Goal: Information Seeking & Learning: Learn about a topic

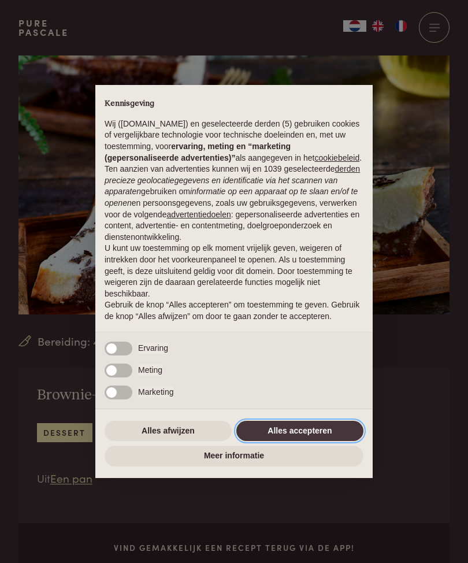
click at [335, 436] on button "Alles accepteren" at bounding box center [299, 431] width 127 height 21
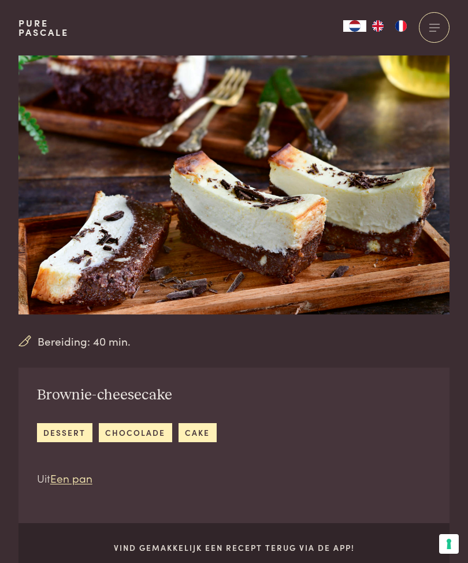
click at [78, 470] on link "Een pan" at bounding box center [71, 478] width 42 height 16
click at [75, 481] on link "Een pan" at bounding box center [71, 478] width 42 height 16
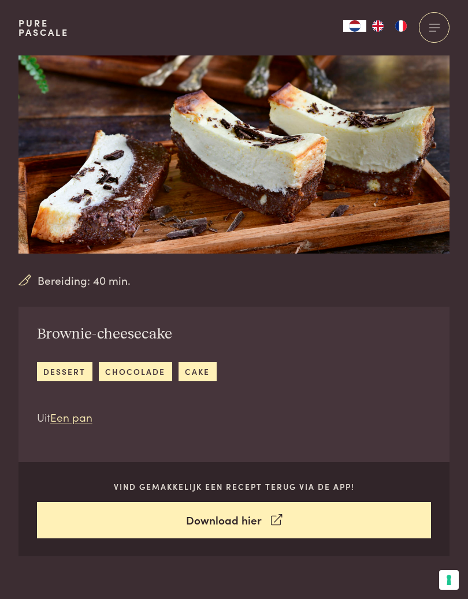
scroll to position [83, 0]
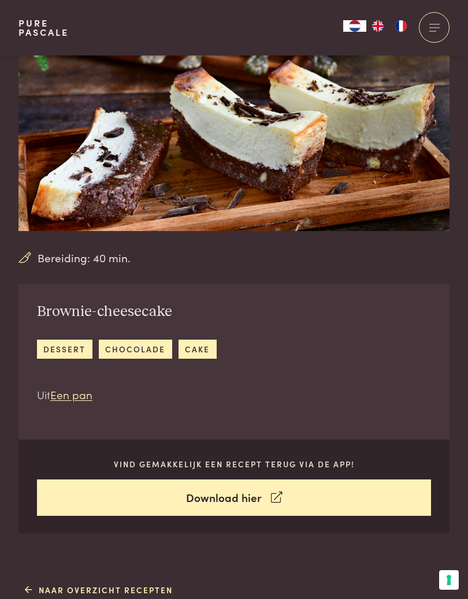
click at [88, 399] on link "Een pan" at bounding box center [71, 395] width 42 height 16
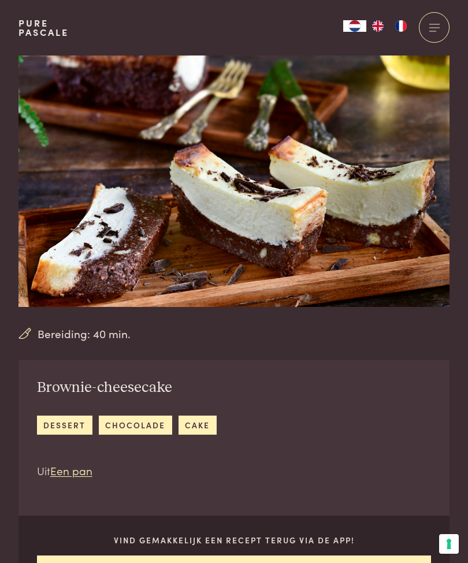
scroll to position [0, 0]
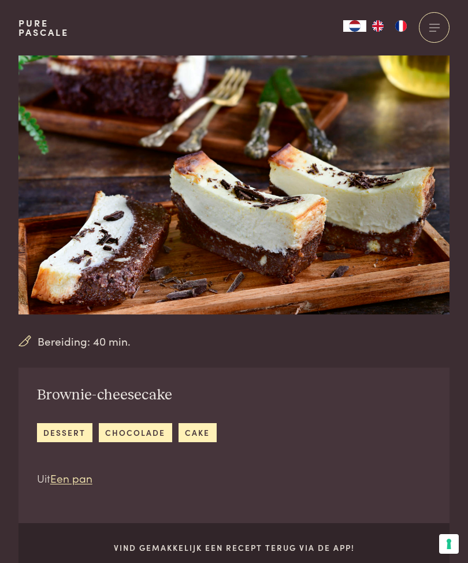
click at [443, 31] on div at bounding box center [434, 27] width 31 height 31
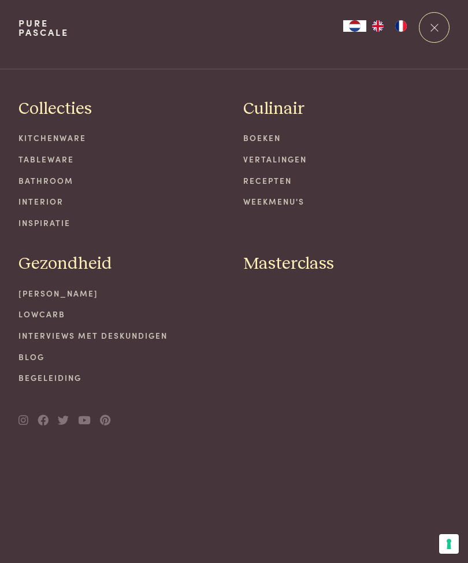
click at [276, 184] on link "Recepten" at bounding box center [346, 180] width 206 height 12
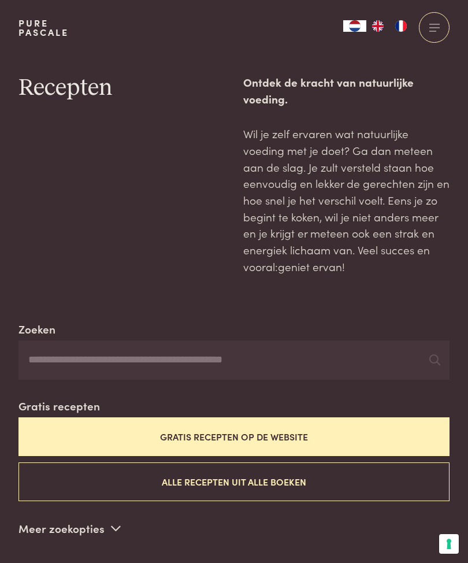
click at [280, 425] on button "Gratis recepten op de website" at bounding box center [233, 436] width 431 height 39
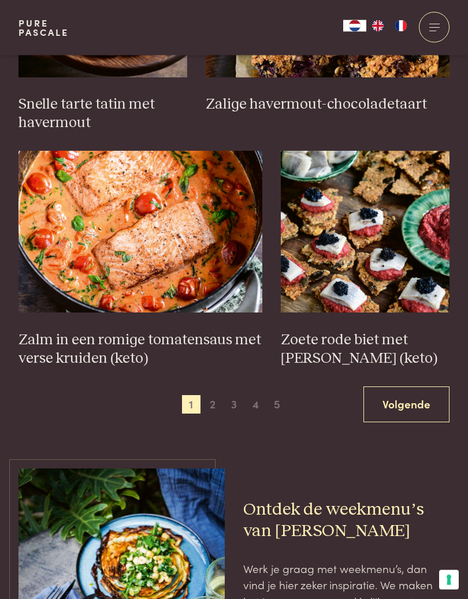
scroll to position [1600, 0]
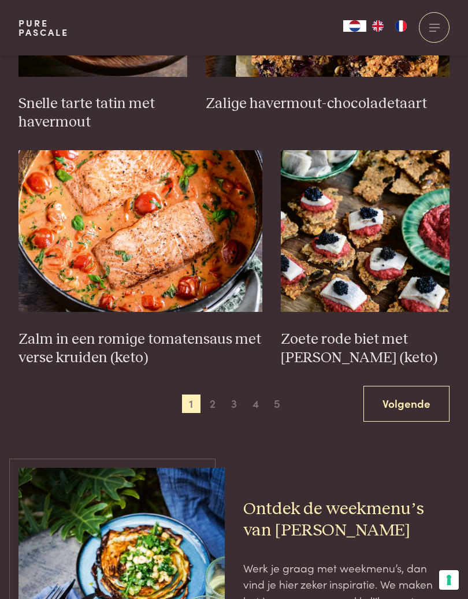
click at [213, 395] on span "2" at bounding box center [212, 404] width 18 height 18
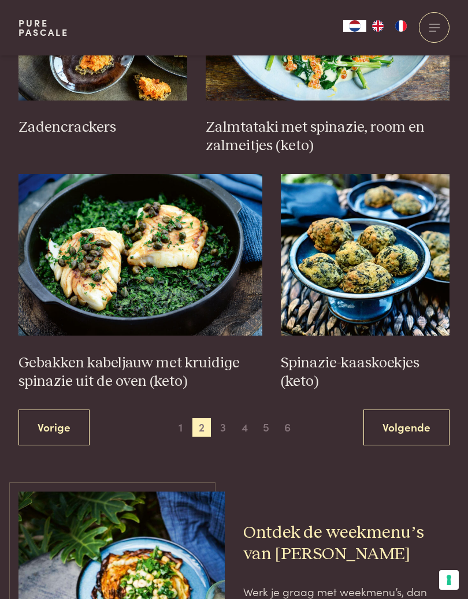
scroll to position [1578, 0]
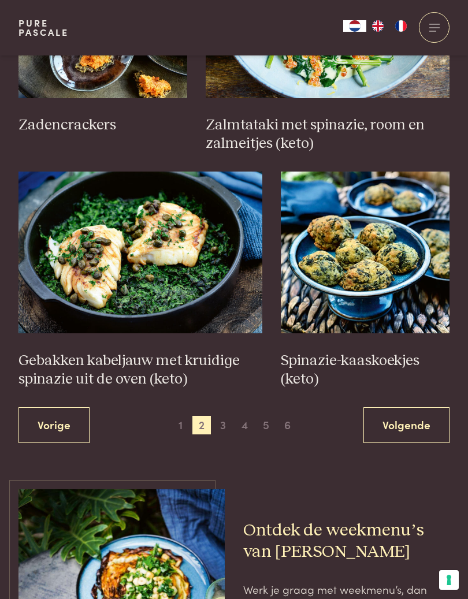
click at [225, 416] on span "3" at bounding box center [223, 425] width 18 height 18
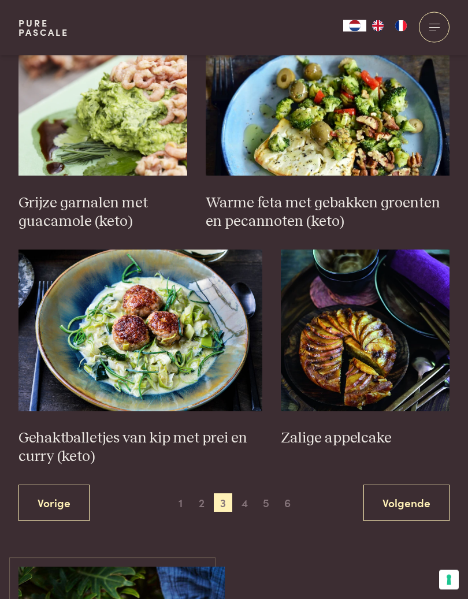
scroll to position [1577, 0]
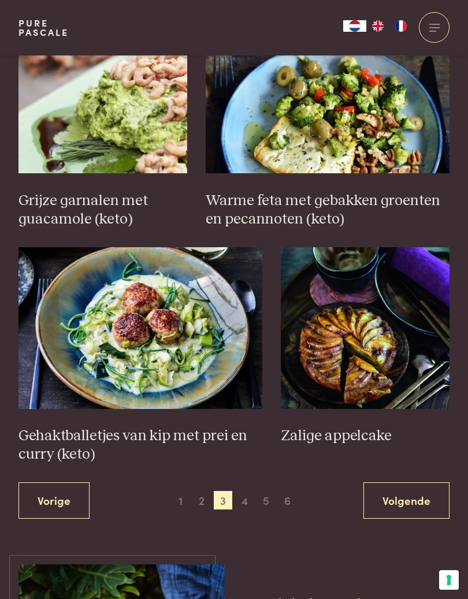
click at [244, 491] on span "4" at bounding box center [245, 500] width 18 height 18
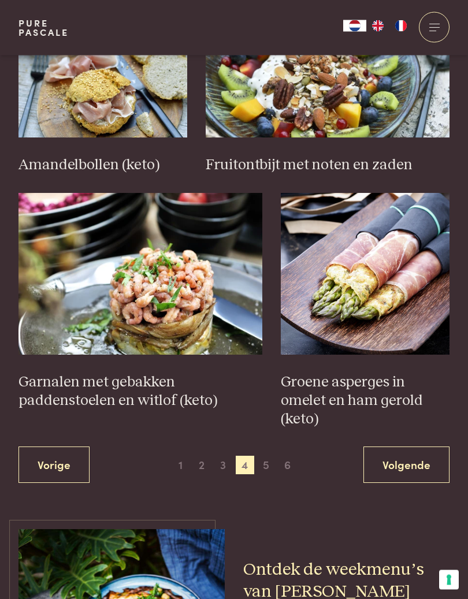
scroll to position [1561, 0]
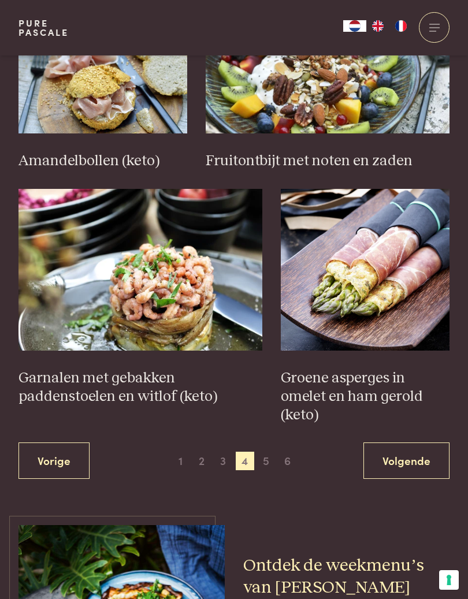
click at [269, 452] on span "5" at bounding box center [266, 461] width 18 height 18
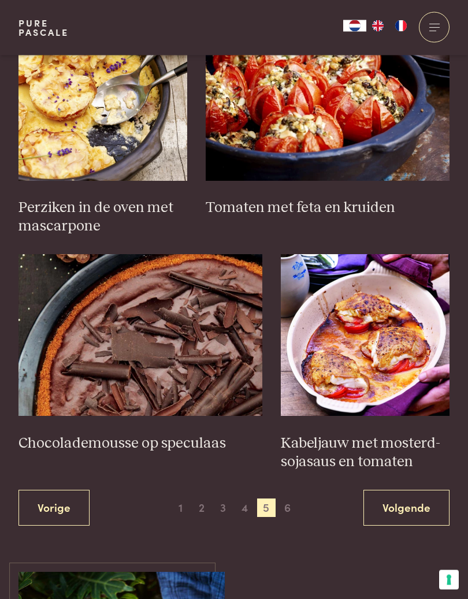
scroll to position [1500, 0]
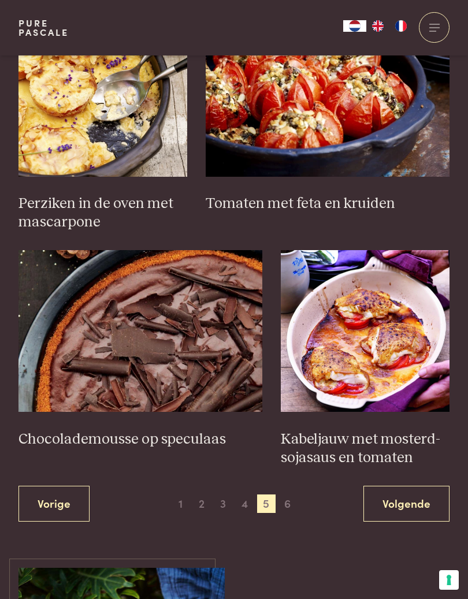
click at [287, 495] on span "6" at bounding box center [287, 504] width 18 height 18
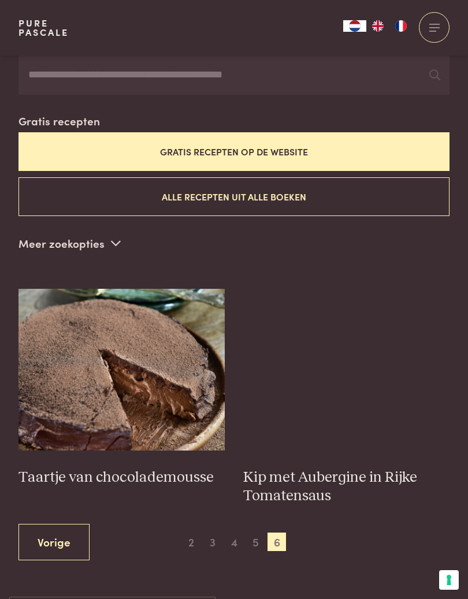
scroll to position [277, 0]
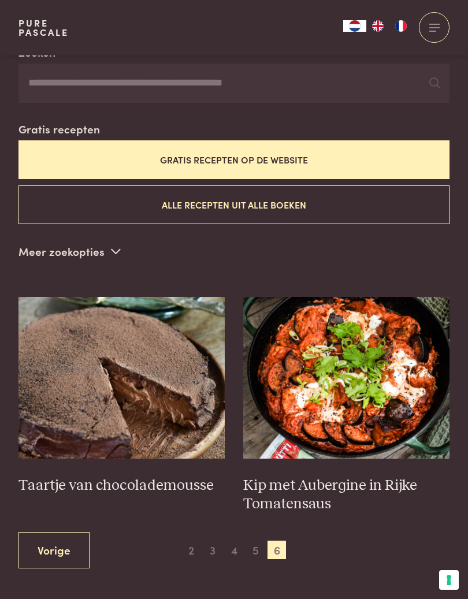
click at [371, 477] on h3 "Kip met Aubergine in Rijke Tomatensaus" at bounding box center [346, 495] width 206 height 37
